Goal: Information Seeking & Learning: Check status

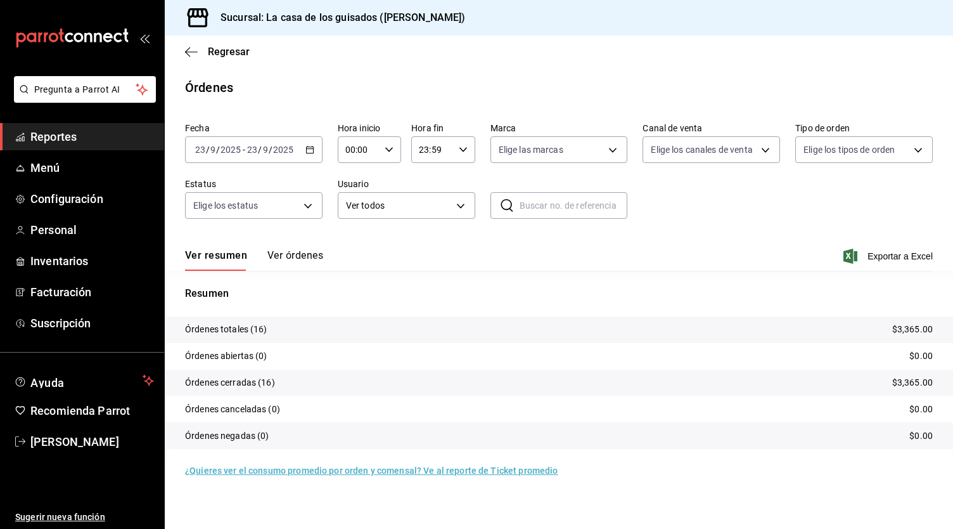
click at [64, 137] on span "Reportes" at bounding box center [92, 136] width 124 height 17
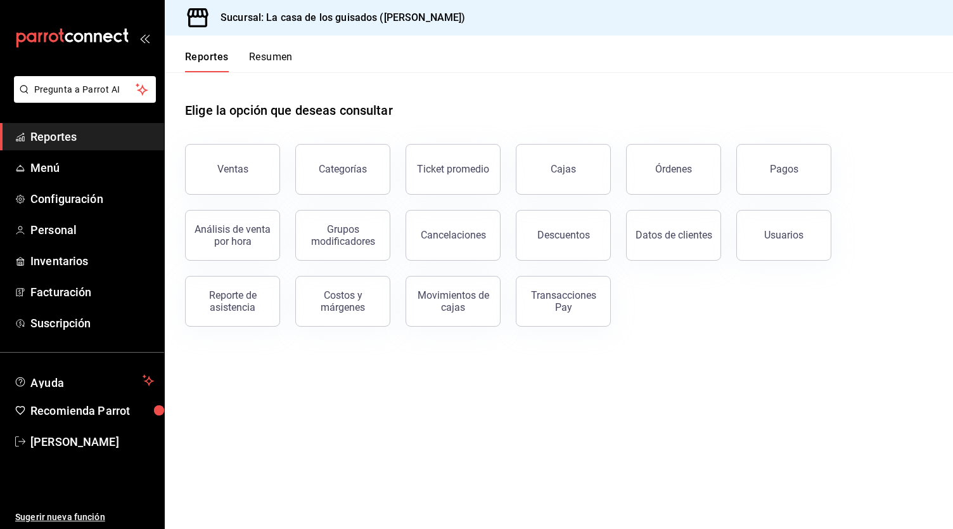
click at [275, 65] on button "Resumen" at bounding box center [271, 62] width 44 height 22
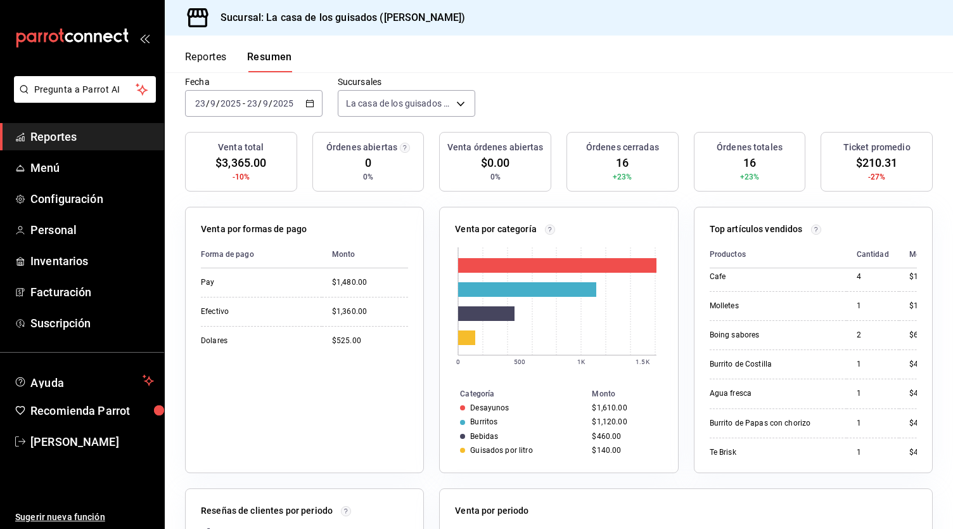
scroll to position [371, 0]
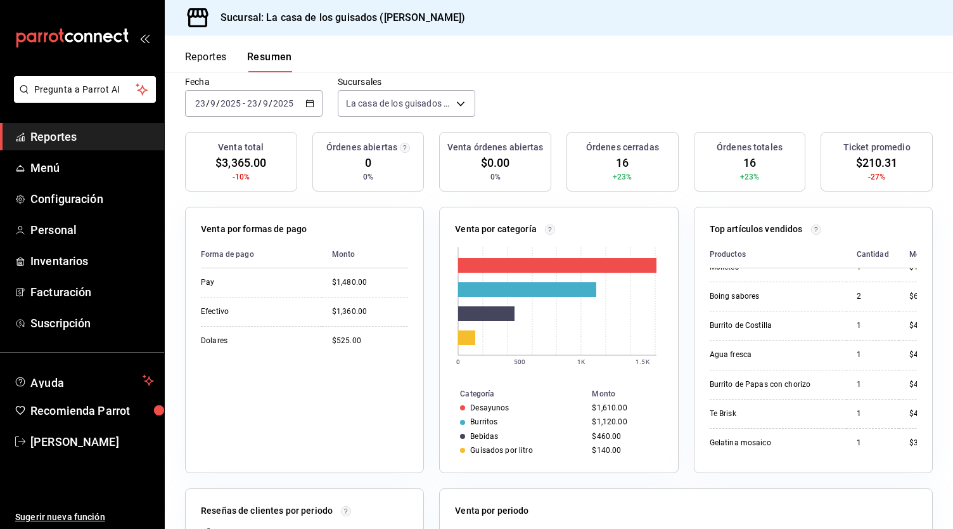
click at [249, 103] on input "23" at bounding box center [252, 103] width 11 height 10
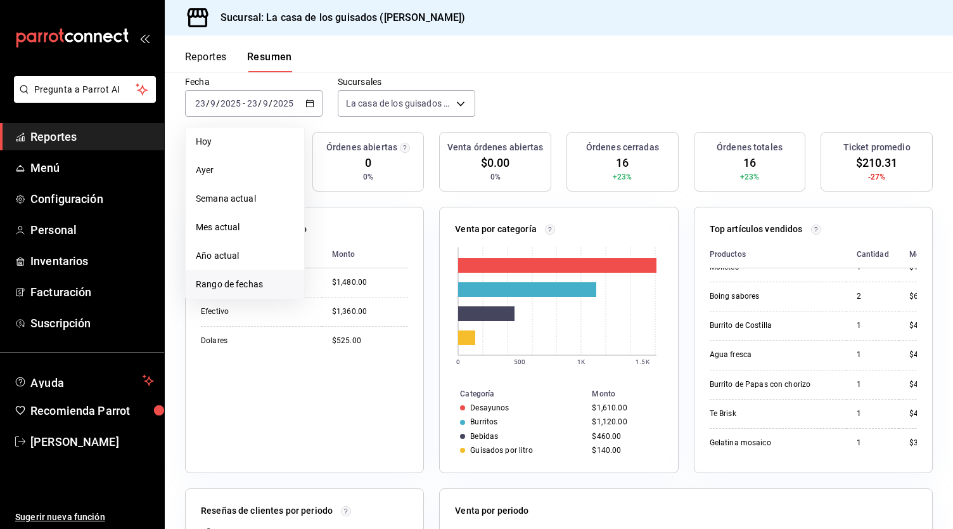
click at [251, 283] on span "Rango de fechas" at bounding box center [245, 284] width 98 height 13
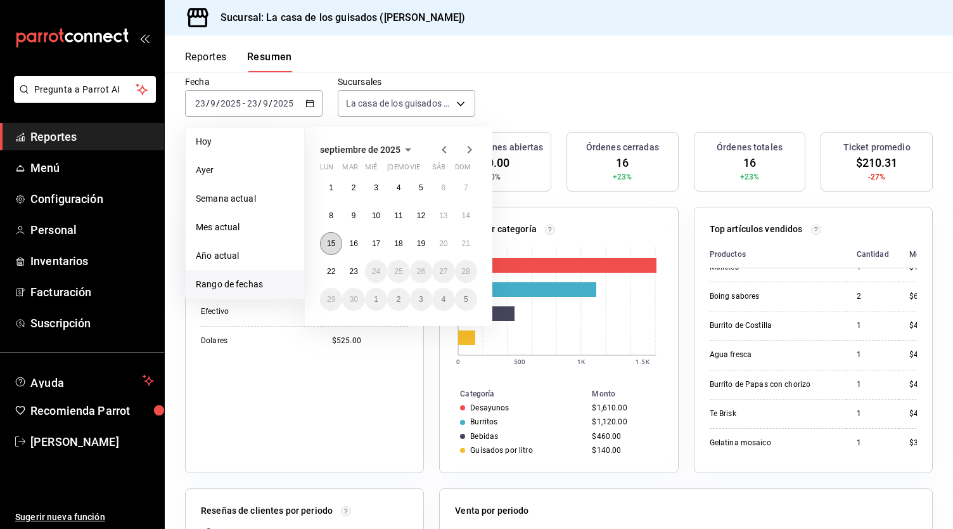
click at [332, 239] on abbr "15" at bounding box center [331, 243] width 8 height 9
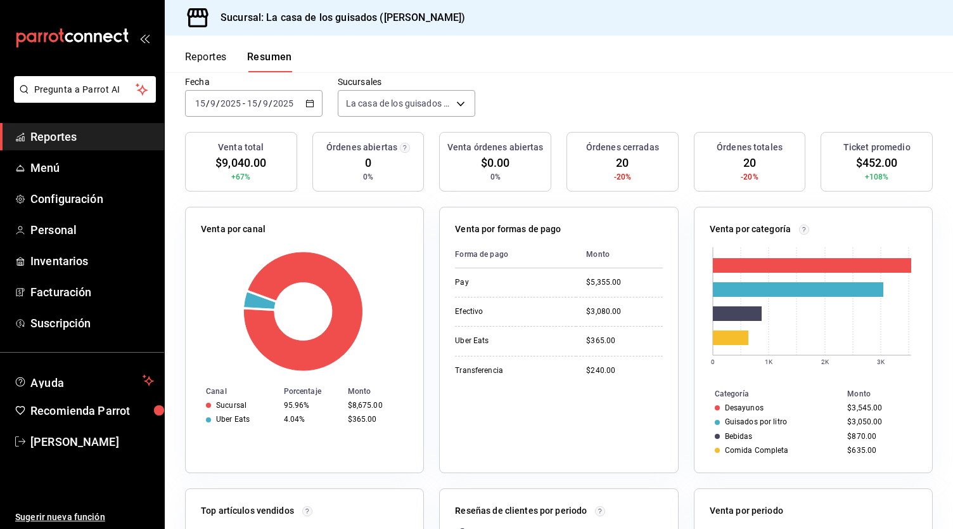
click at [258, 102] on span "/" at bounding box center [260, 103] width 4 height 10
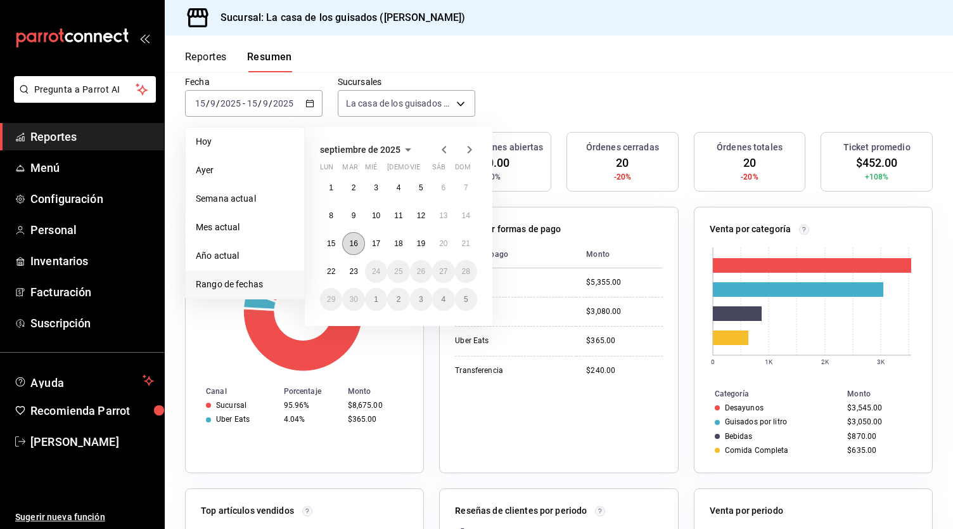
click at [359, 241] on button "16" at bounding box center [353, 243] width 22 height 23
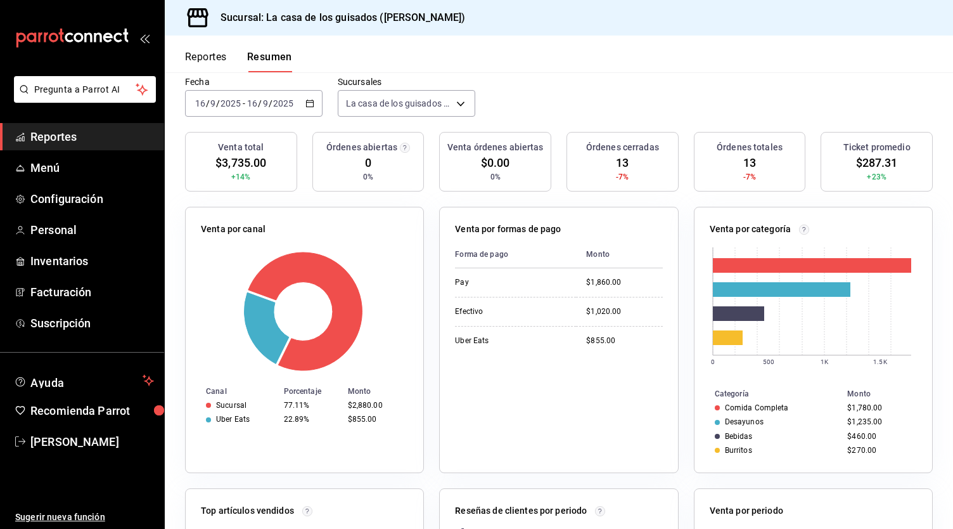
click at [267, 105] on input "9" at bounding box center [265, 103] width 6 height 10
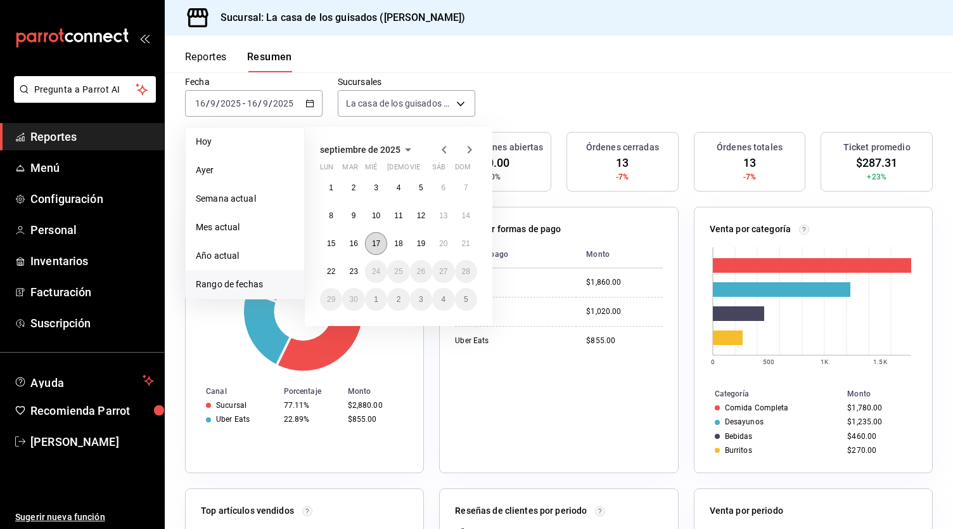
click at [378, 245] on abbr "17" at bounding box center [376, 243] width 8 height 9
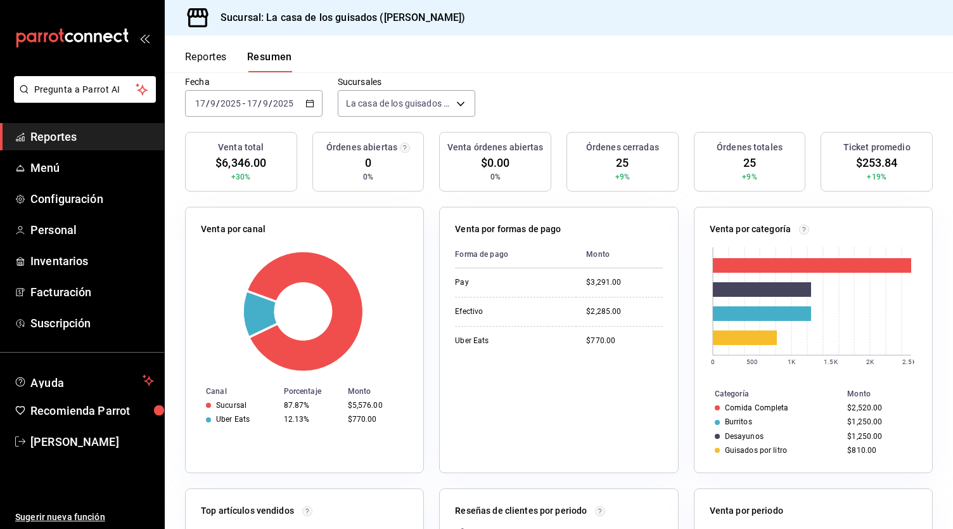
click at [286, 96] on div "[DATE] [DATE] - [DATE] [DATE]" at bounding box center [254, 103] width 138 height 27
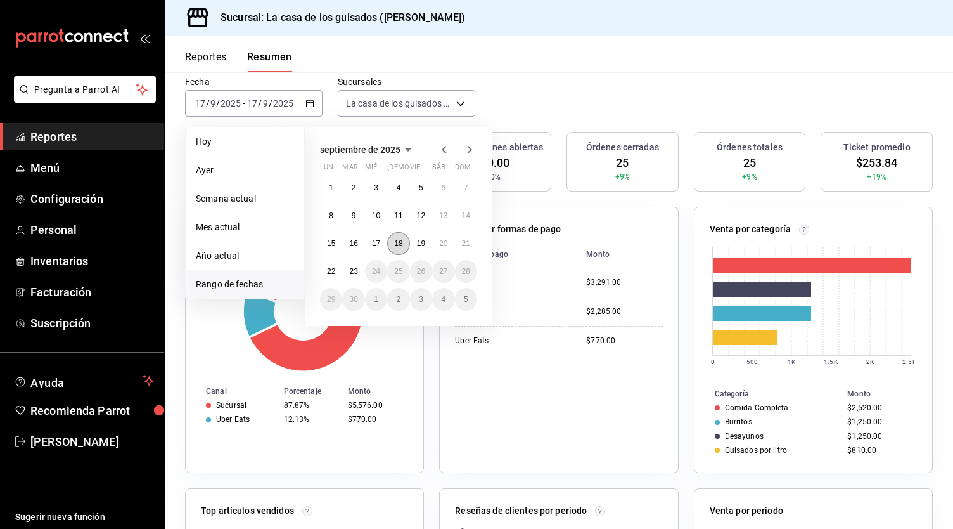
click at [397, 239] on abbr "18" at bounding box center [398, 243] width 8 height 9
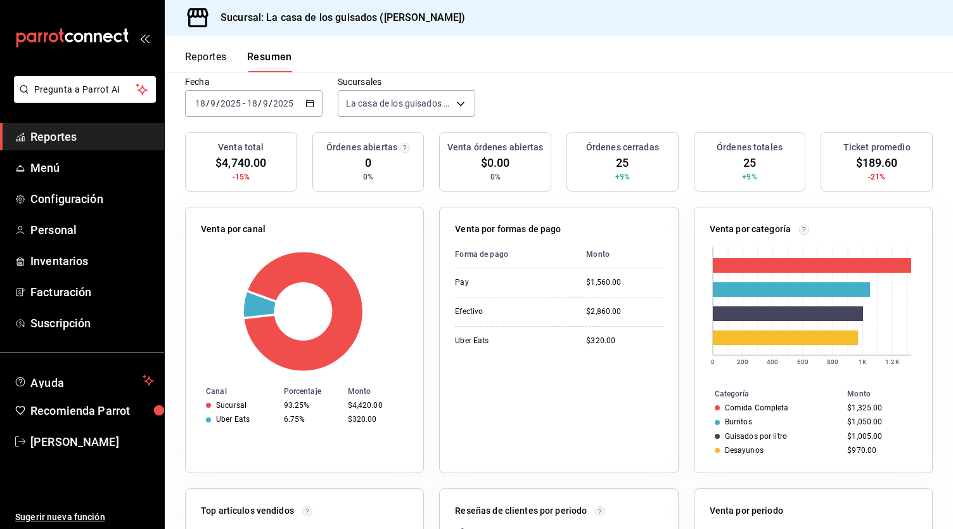
click at [260, 105] on span "/" at bounding box center [260, 103] width 4 height 10
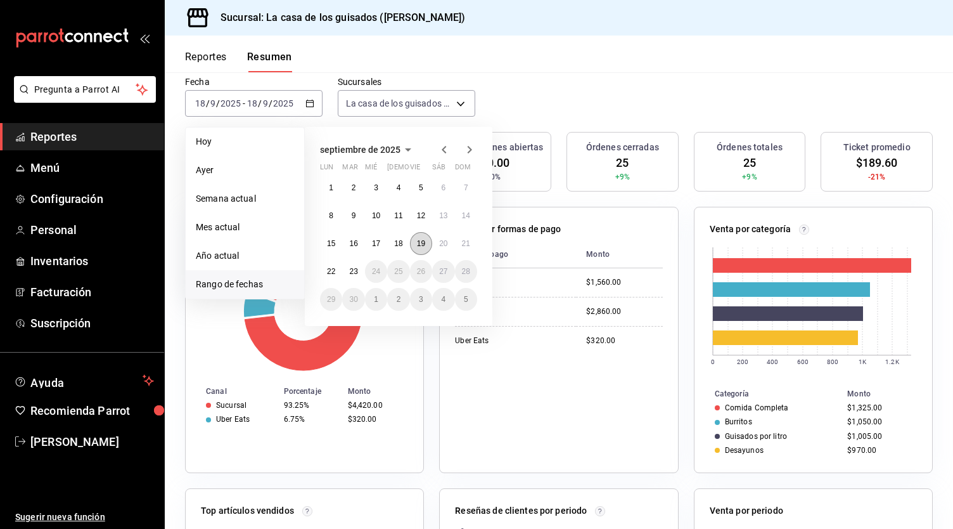
click at [422, 245] on abbr "19" at bounding box center [421, 243] width 8 height 9
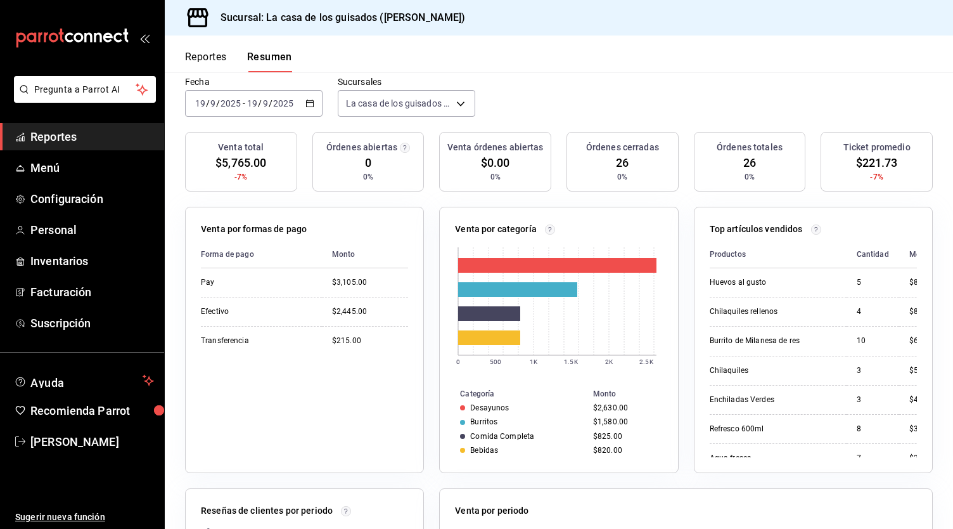
click at [285, 96] on div "[DATE] [DATE] - [DATE] [DATE]" at bounding box center [254, 103] width 138 height 27
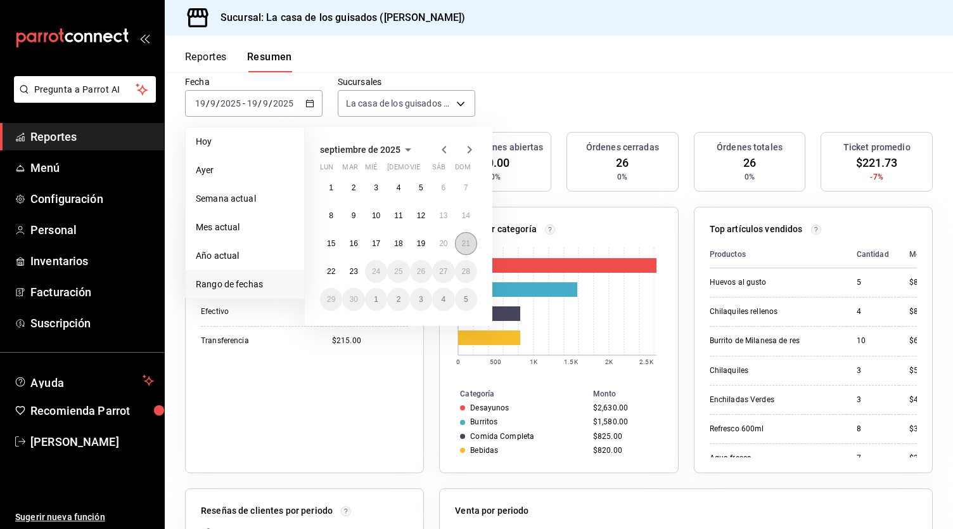
click at [472, 243] on button "21" at bounding box center [466, 243] width 22 height 23
click at [449, 243] on button "20" at bounding box center [443, 243] width 22 height 23
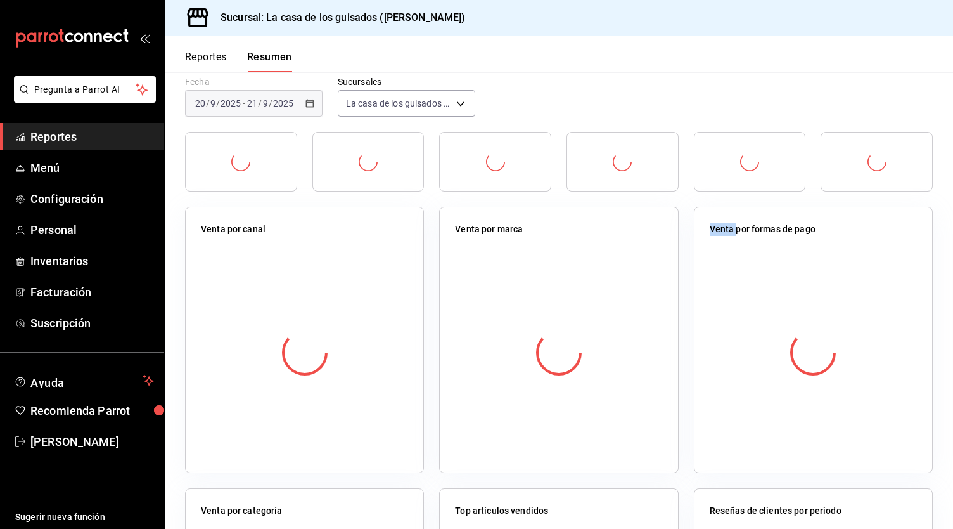
click at [449, 243] on div "Venta por marca" at bounding box center [558, 340] width 239 height 266
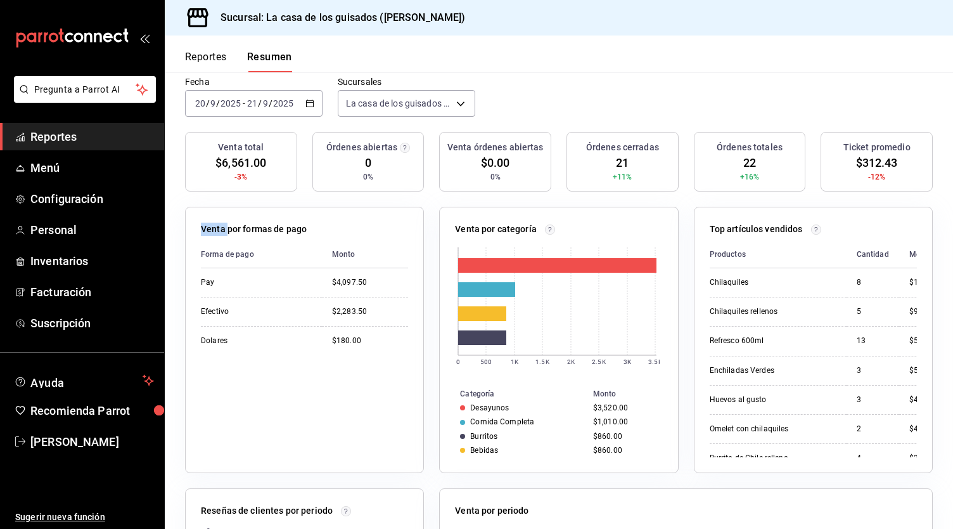
click at [262, 103] on input "9" at bounding box center [265, 103] width 6 height 10
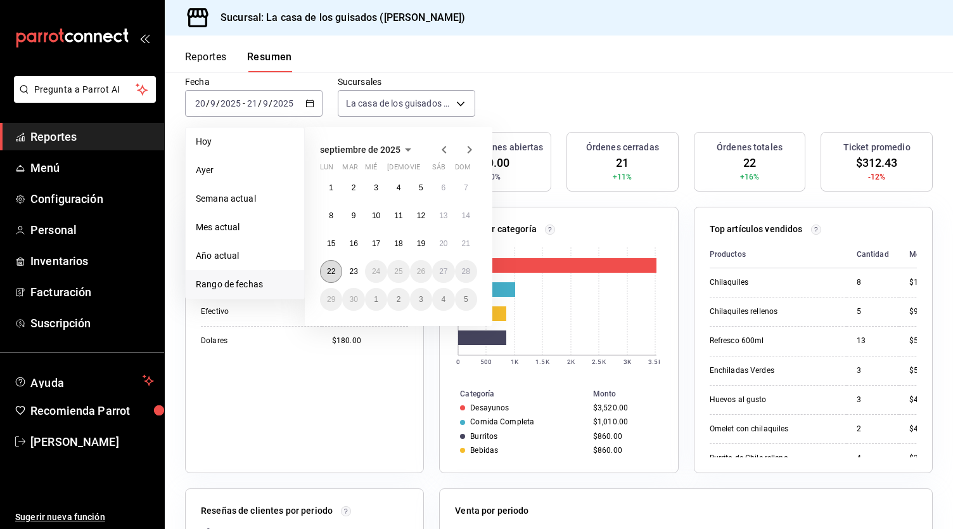
click at [332, 271] on abbr "22" at bounding box center [331, 271] width 8 height 9
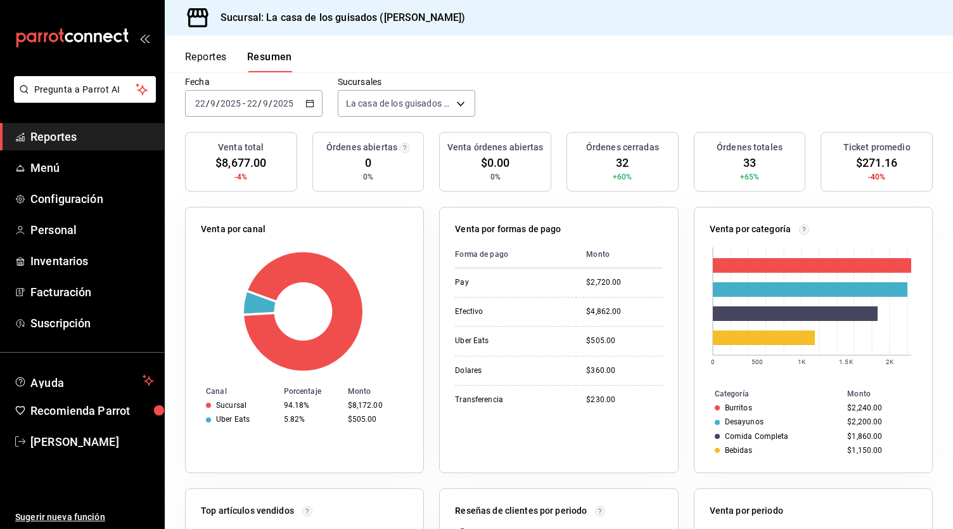
click at [289, 103] on input "2025" at bounding box center [284, 103] width 22 height 10
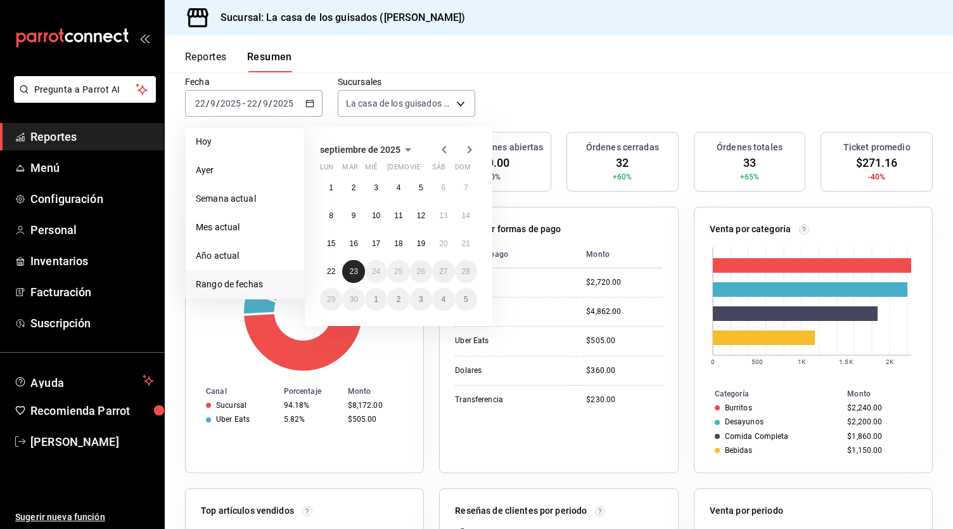
click at [355, 274] on abbr "23" at bounding box center [353, 271] width 8 height 9
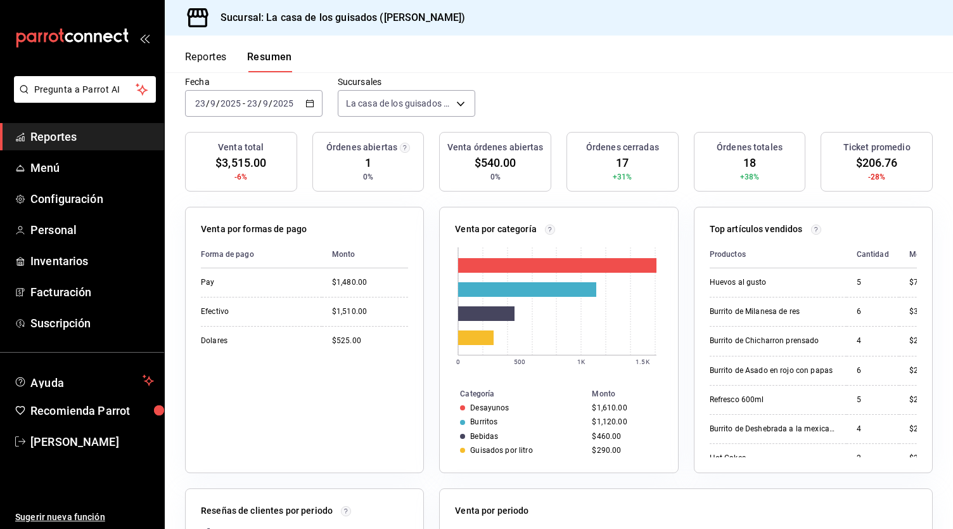
click at [204, 56] on button "Reportes" at bounding box center [206, 62] width 42 height 22
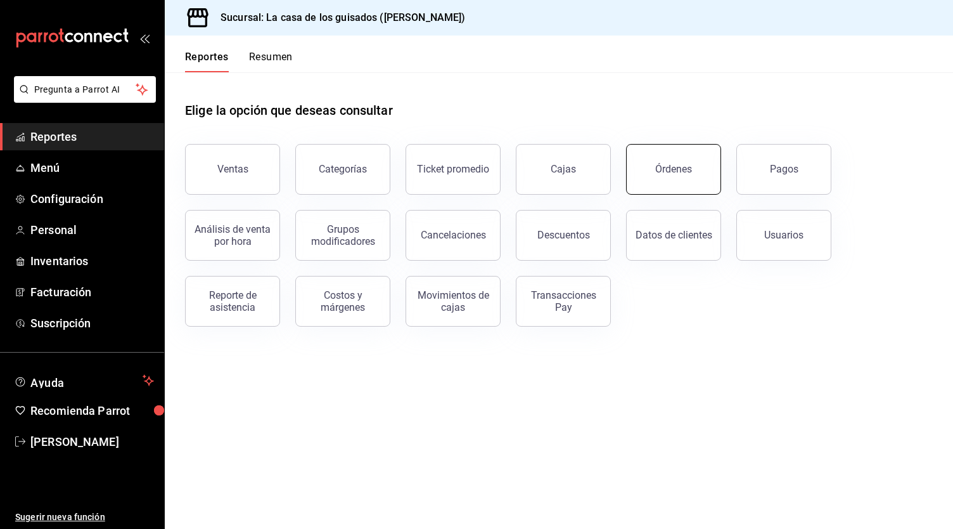
click at [681, 182] on button "Órdenes" at bounding box center [673, 169] width 95 height 51
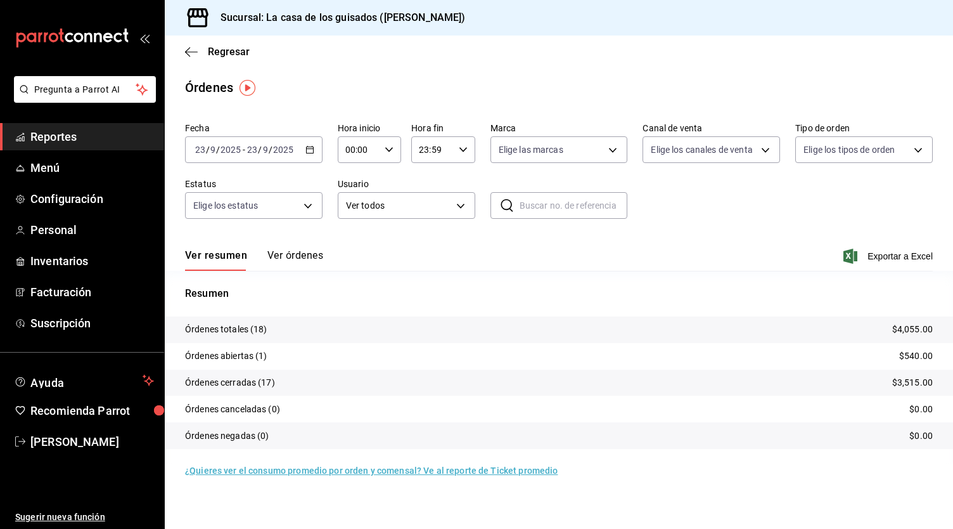
click at [297, 256] on button "Ver órdenes" at bounding box center [295, 260] width 56 height 22
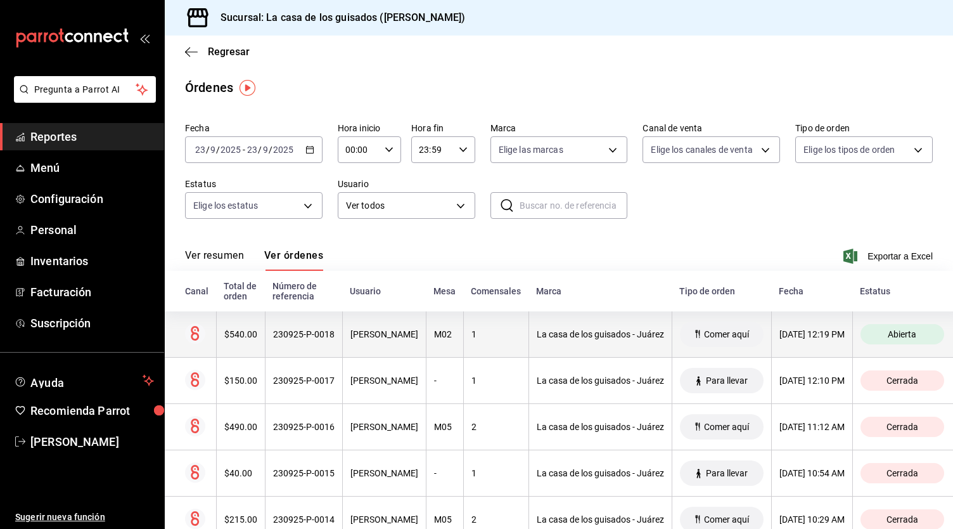
click at [494, 344] on th "1" at bounding box center [495, 334] width 65 height 46
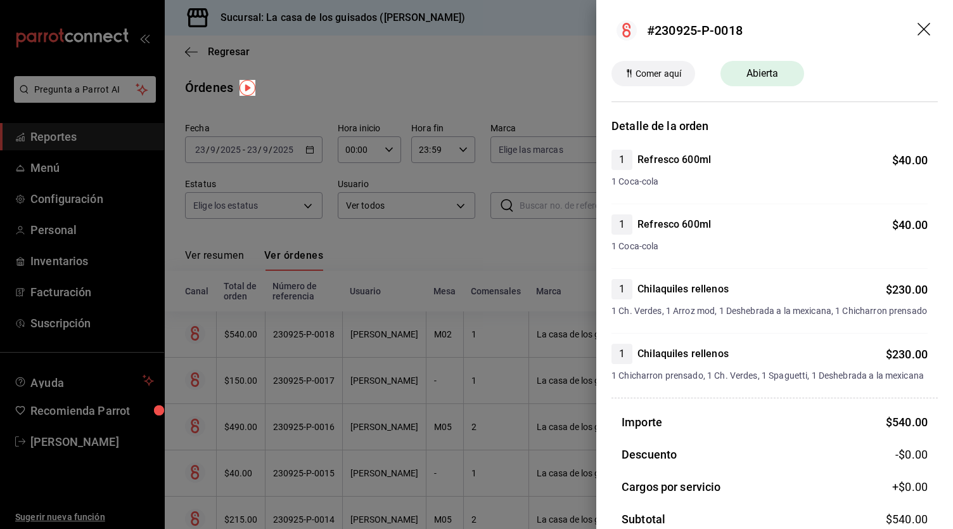
click at [505, 66] on div at bounding box center [476, 264] width 953 height 529
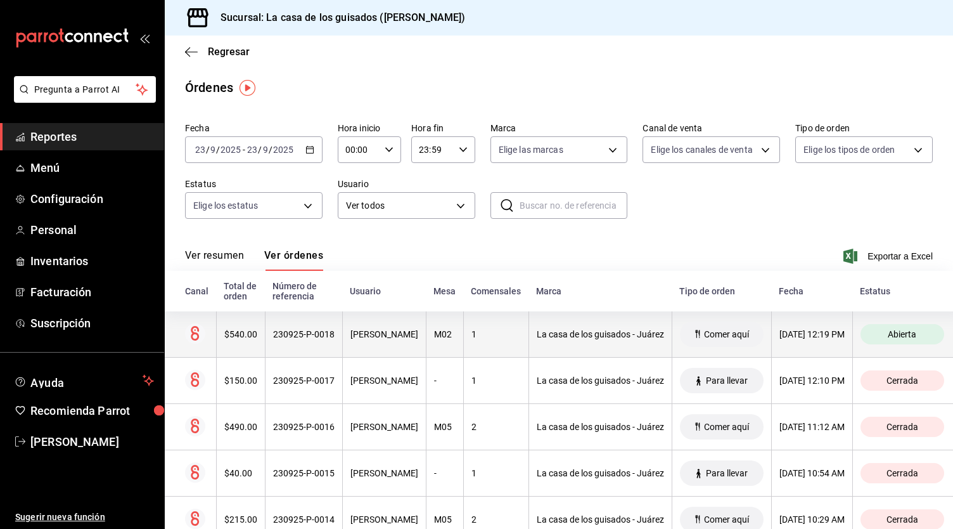
click at [511, 345] on th "1" at bounding box center [495, 334] width 65 height 46
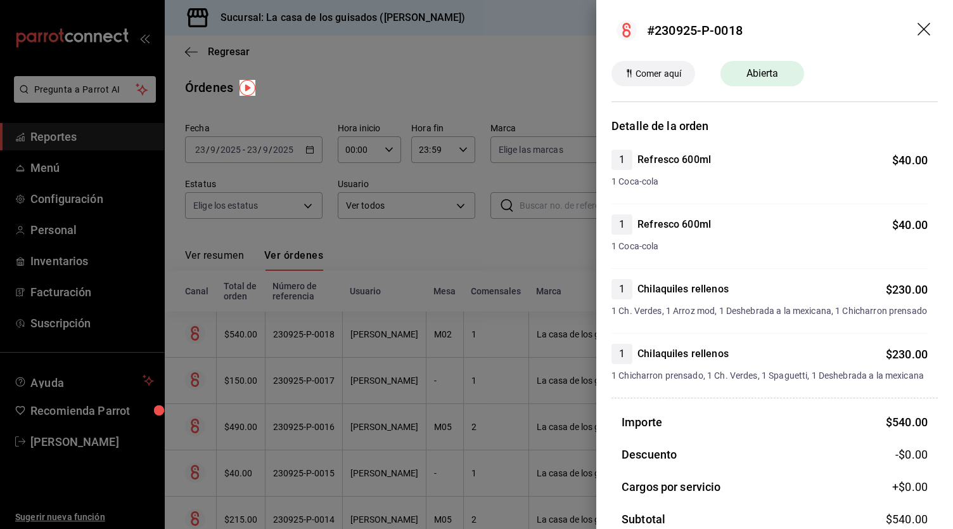
click at [542, 106] on div at bounding box center [476, 264] width 953 height 529
